Goal: Find specific page/section: Find specific page/section

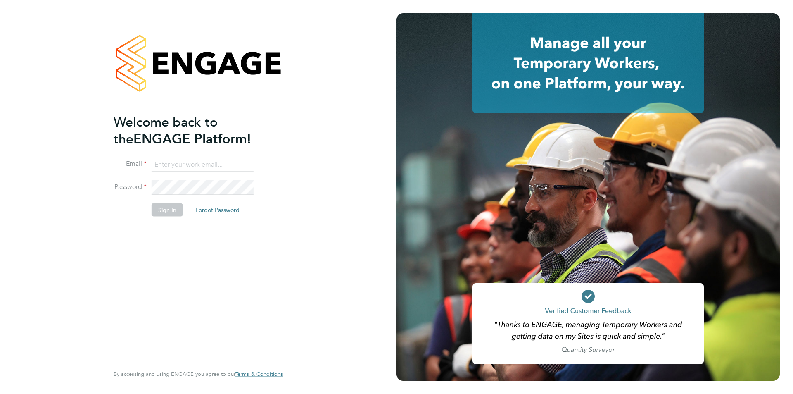
click at [202, 166] on input at bounding box center [203, 164] width 102 height 15
type input "supportuser1@engagetech.com"
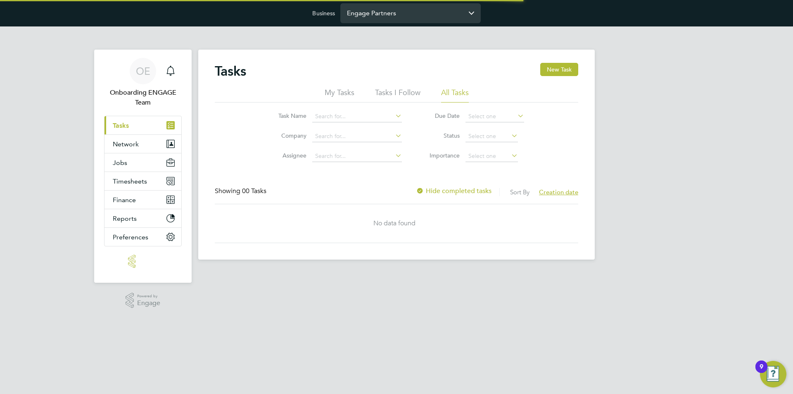
click at [370, 10] on input "Engage Partners" at bounding box center [410, 12] width 140 height 19
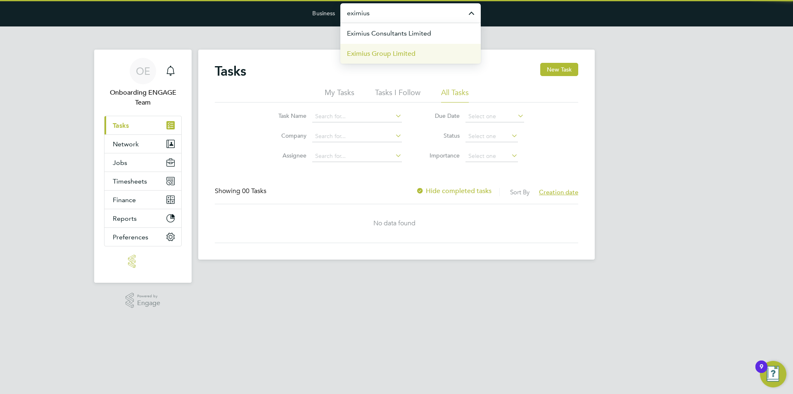
click at [377, 55] on span "Eximius Group Limited" at bounding box center [381, 54] width 69 height 10
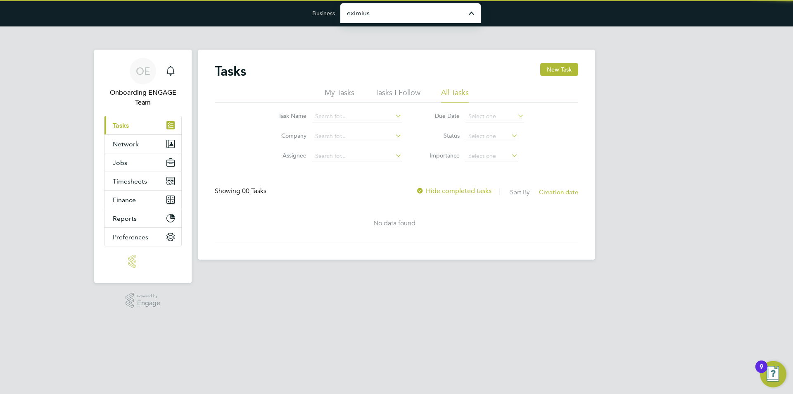
type input "Eximius Group Limited"
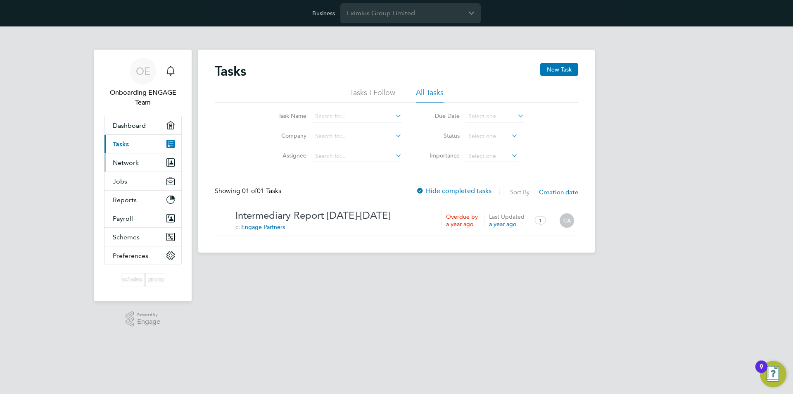
click at [151, 167] on button "Network" at bounding box center [143, 162] width 77 height 18
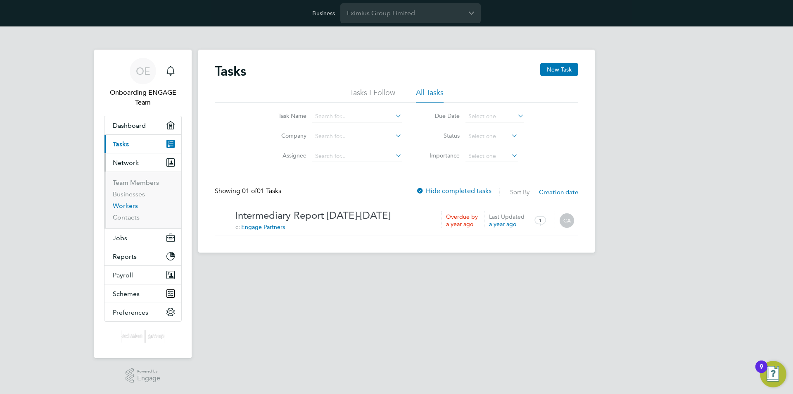
click at [136, 204] on link "Workers" at bounding box center [125, 206] width 25 height 8
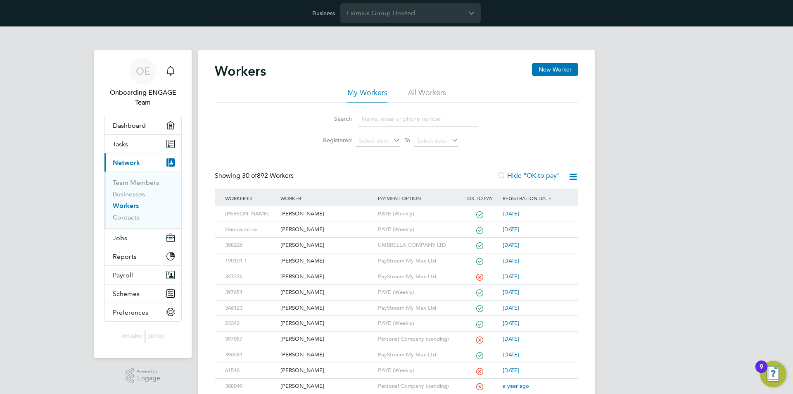
click at [423, 94] on li "All Workers" at bounding box center [427, 95] width 38 height 15
click at [379, 138] on span "Select date" at bounding box center [374, 140] width 30 height 7
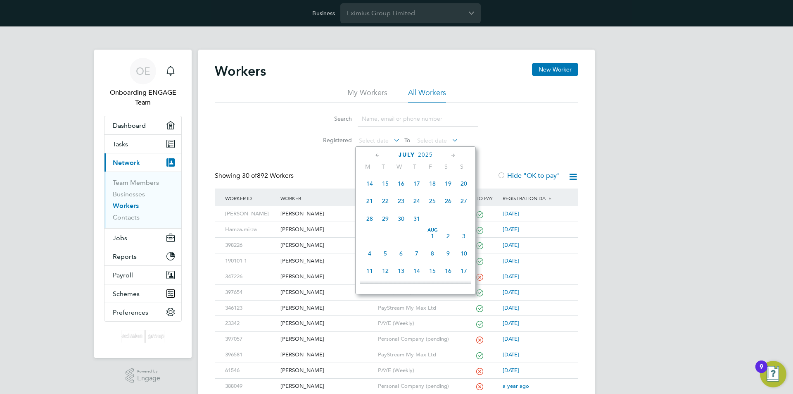
scroll to position [126, 0]
click at [432, 259] on span "Aug 1" at bounding box center [433, 251] width 16 height 16
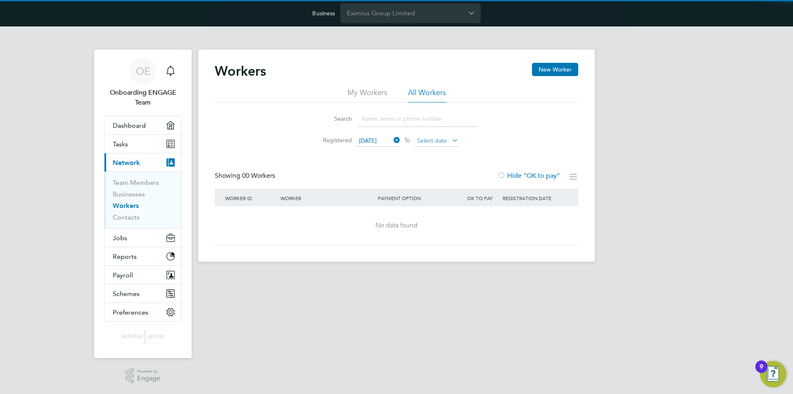
click at [426, 139] on span "Select date" at bounding box center [432, 140] width 30 height 7
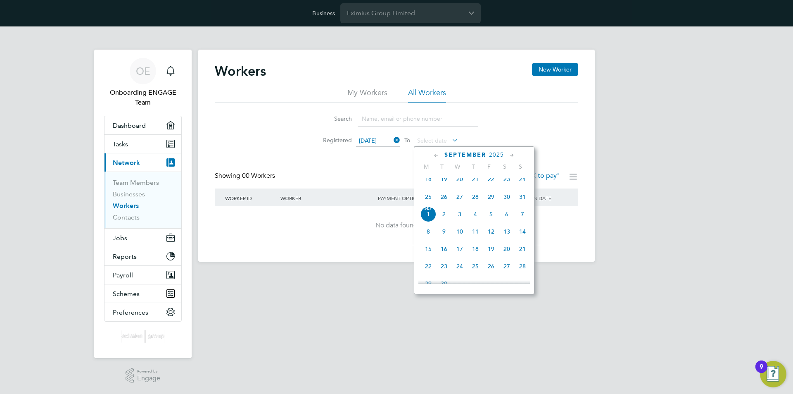
click at [377, 138] on span "01 Aug 2025" at bounding box center [368, 140] width 18 height 7
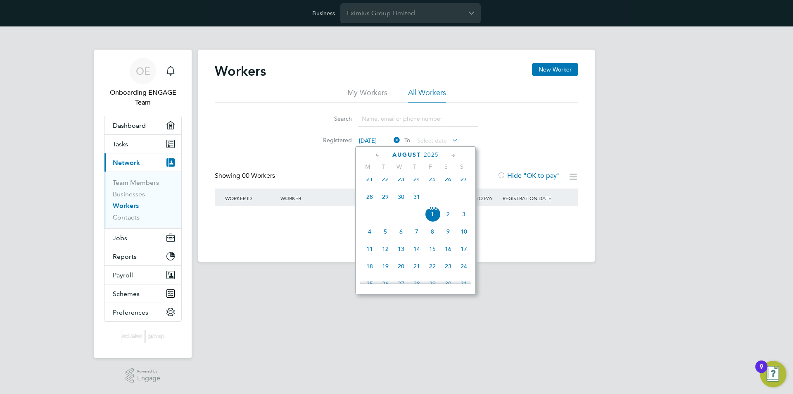
click at [392, 138] on icon at bounding box center [392, 140] width 0 height 12
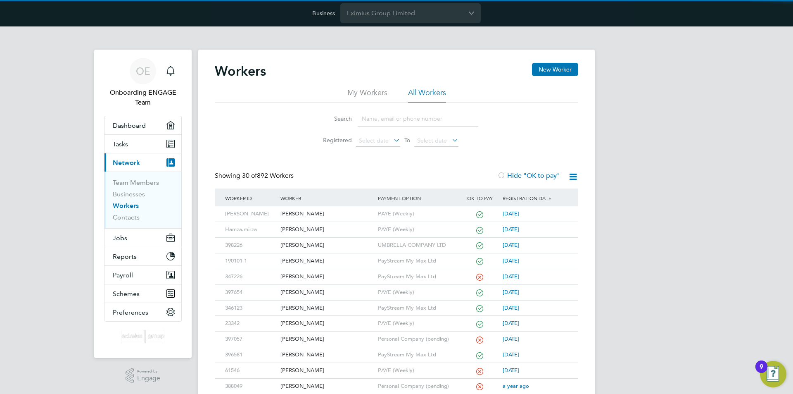
click at [281, 148] on div "Search Registered Select date To Select date" at bounding box center [397, 126] width 364 height 48
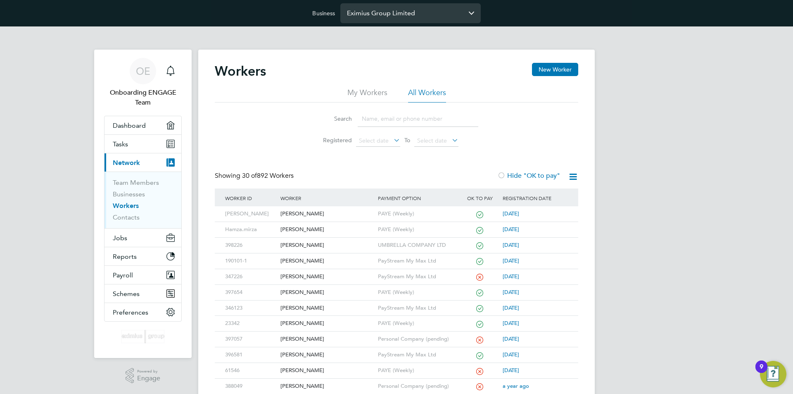
click at [358, 10] on input "Eximius Group Limited" at bounding box center [410, 12] width 140 height 19
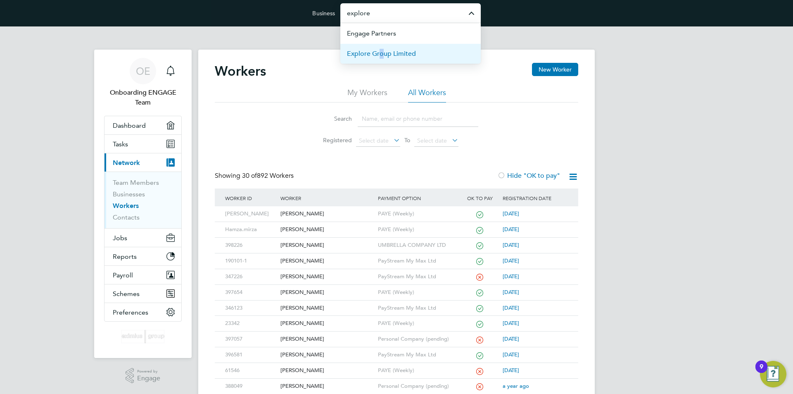
click at [378, 49] on span "Explore Group Limited" at bounding box center [381, 54] width 69 height 10
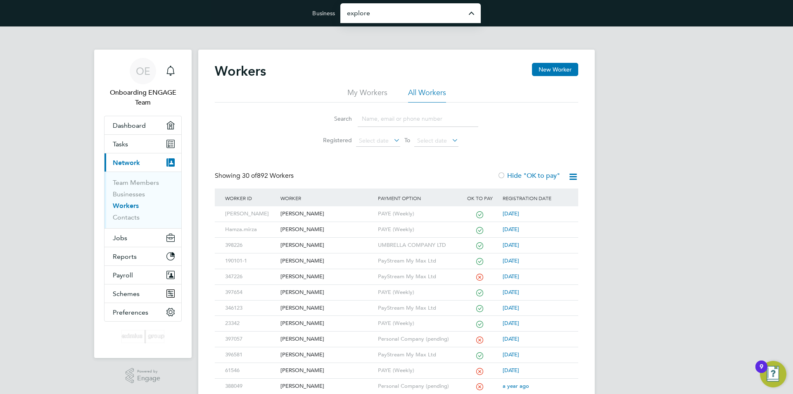
type input "Explore Group Limited"
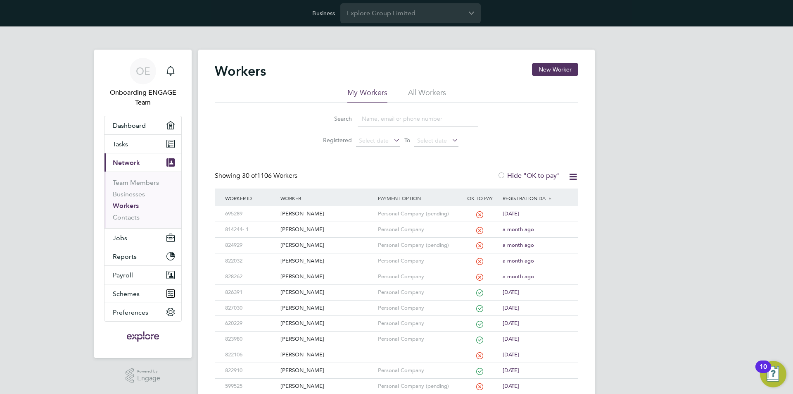
click at [430, 95] on li "All Workers" at bounding box center [427, 95] width 38 height 15
click at [365, 139] on span "Select date" at bounding box center [374, 140] width 30 height 7
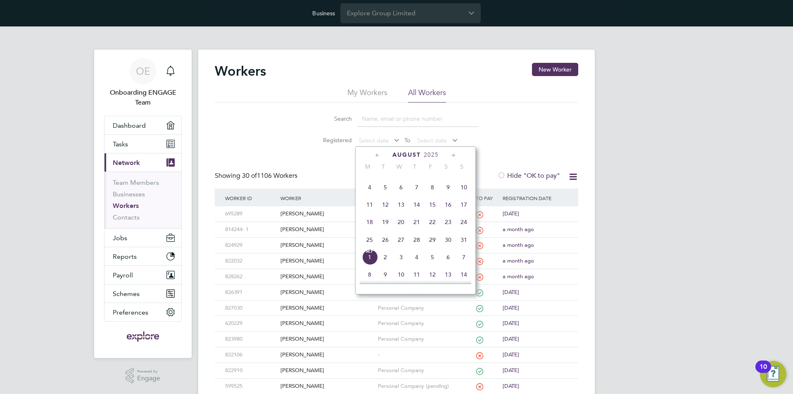
scroll to position [168, 0]
click at [435, 217] on span "Aug 1" at bounding box center [433, 210] width 16 height 16
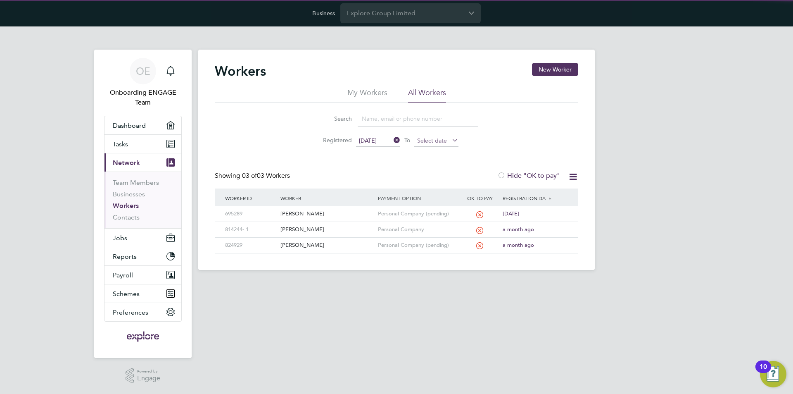
click at [440, 139] on span "Select date" at bounding box center [432, 140] width 30 height 7
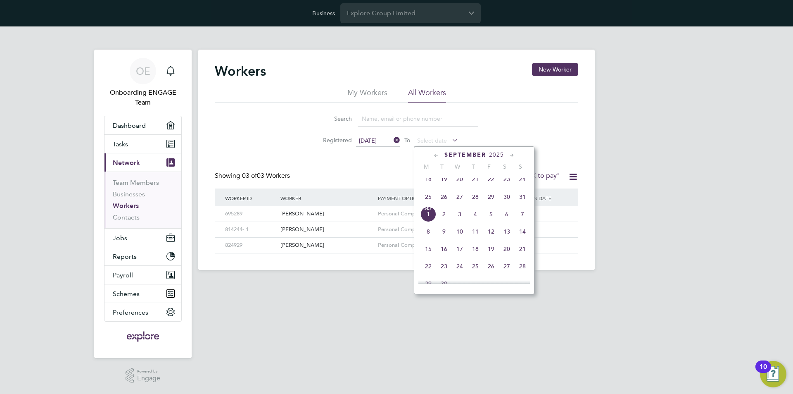
click at [524, 200] on span "31" at bounding box center [523, 197] width 16 height 16
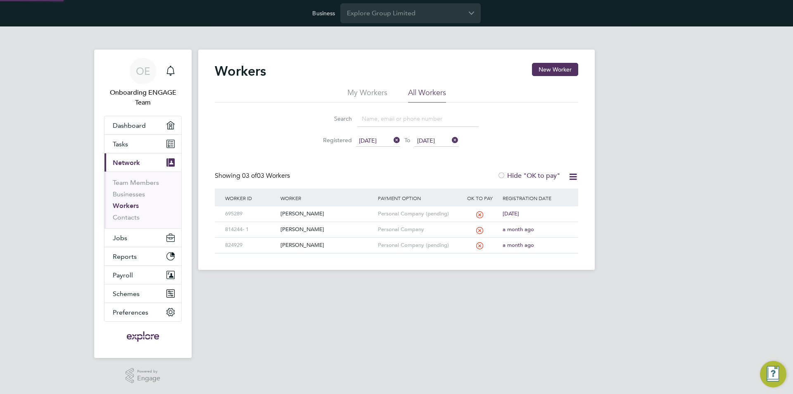
click at [659, 174] on div "OE Onboarding ENGAGE Team Notifications Applications: Dashboard Tasks Current p…" at bounding box center [396, 154] width 793 height 257
click at [398, 10] on input "Explore Group Limited" at bounding box center [410, 12] width 140 height 19
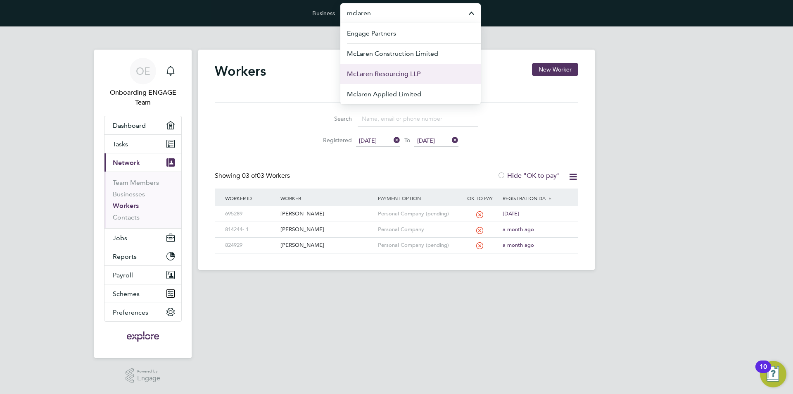
click at [400, 76] on span "McLaren Resourcing LLP" at bounding box center [384, 74] width 74 height 10
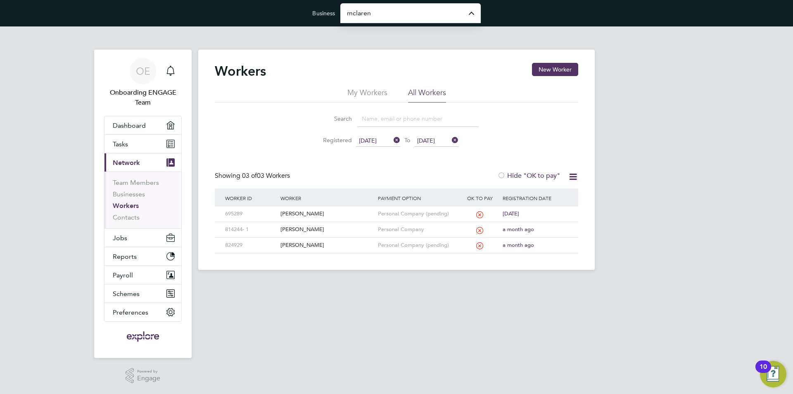
type input "McLaren Resourcing LLP"
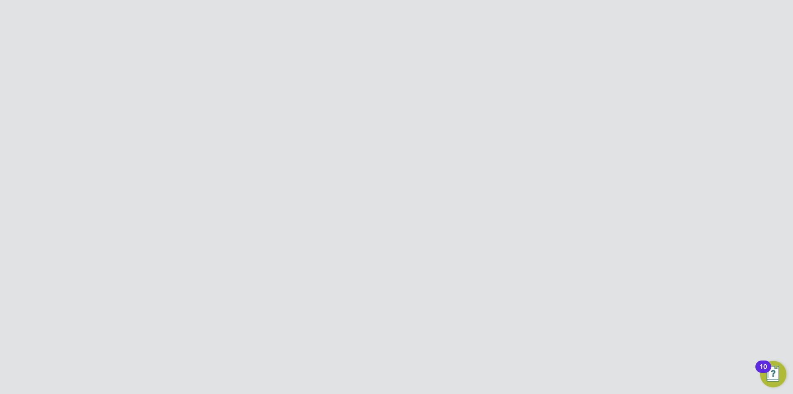
click at [418, 95] on li "All Workers" at bounding box center [427, 95] width 38 height 15
click at [376, 140] on span "Select date" at bounding box center [374, 140] width 30 height 7
click at [433, 247] on span "Aug" at bounding box center [433, 245] width 16 height 4
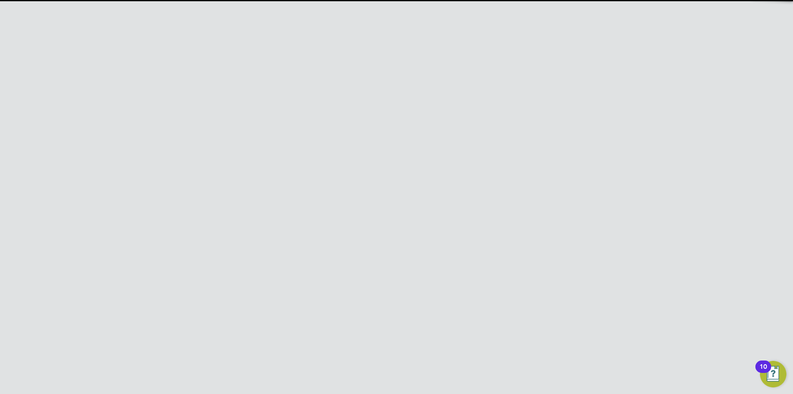
click at [424, 141] on span "Select date" at bounding box center [432, 140] width 30 height 7
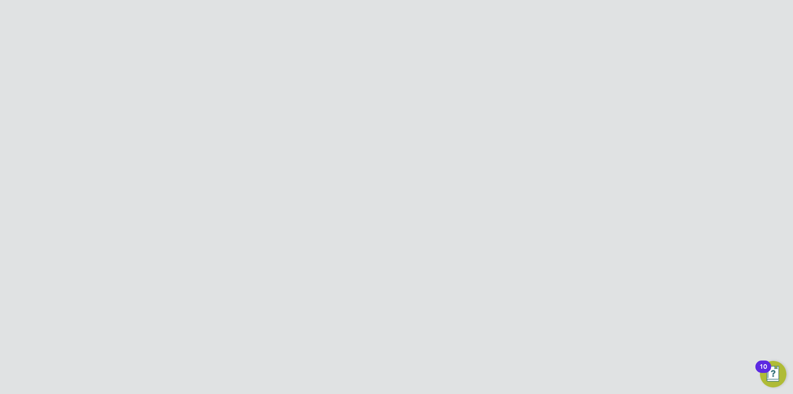
click at [517, 202] on span "31" at bounding box center [523, 197] width 16 height 16
click at [659, 175] on div "OE Onboarding ENGAGE Team Notifications Applications: Dashboard Tasks Current p…" at bounding box center [396, 378] width 793 height 704
click at [665, 74] on div "OE Onboarding ENGAGE Team Notifications Applications: Dashboard Tasks Current p…" at bounding box center [396, 378] width 793 height 704
click at [445, 8] on input "McLaren Resourcing LLP" at bounding box center [410, 12] width 140 height 19
click at [401, 29] on li "Engage Partners" at bounding box center [410, 33] width 140 height 20
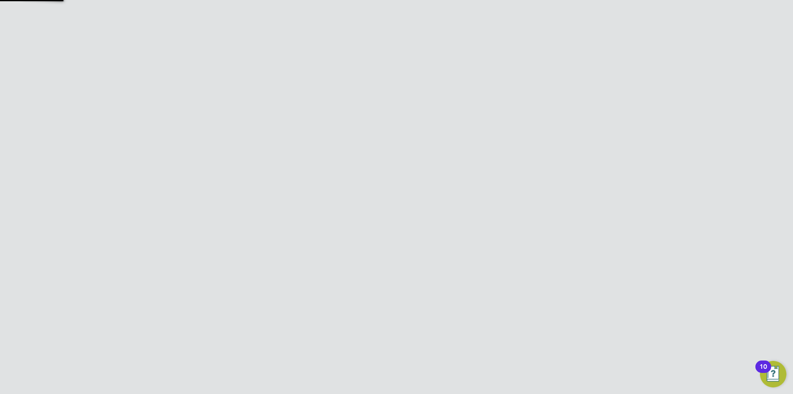
type input "Engage Partners"
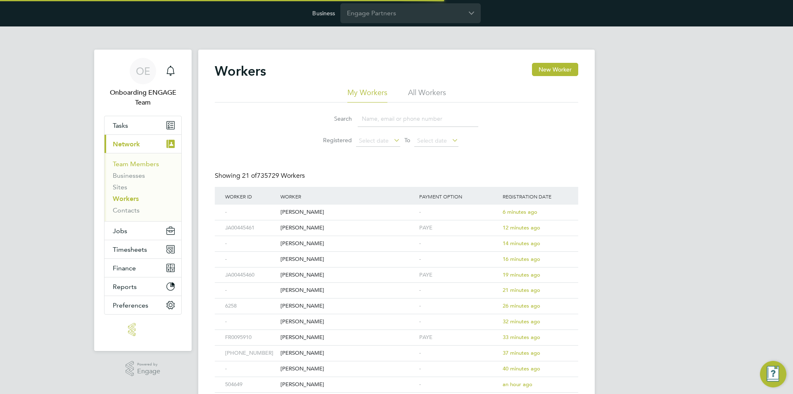
click at [123, 165] on link "Team Members" at bounding box center [136, 164] width 46 height 8
